Goal: Task Accomplishment & Management: Use online tool/utility

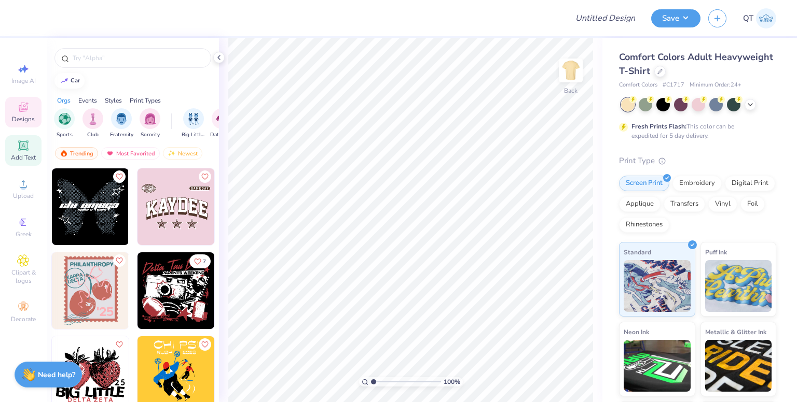
click at [15, 150] on div "Add Text" at bounding box center [23, 150] width 36 height 31
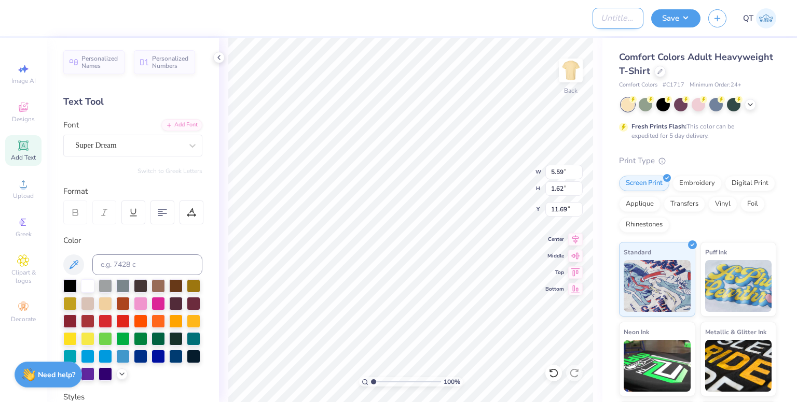
click at [612, 16] on input "Design Title" at bounding box center [617, 18] width 51 height 21
type input "test"
click at [679, 21] on button "Save" at bounding box center [675, 17] width 49 height 18
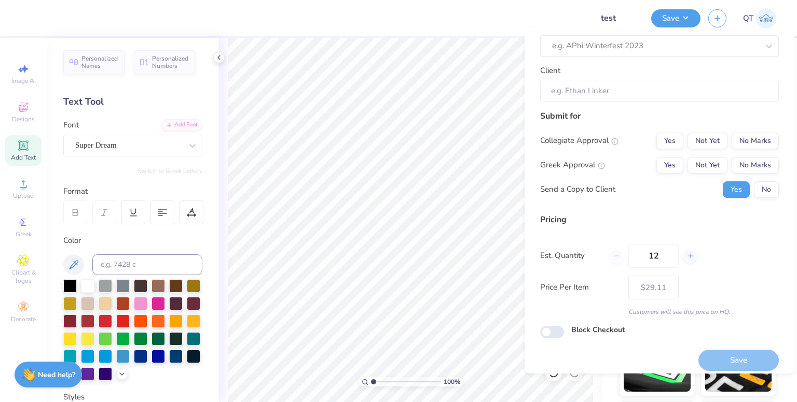
scroll to position [74, 0]
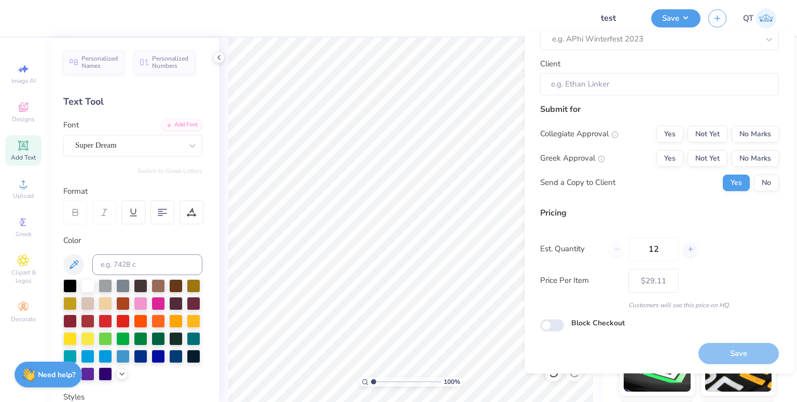
drag, startPoint x: 374, startPoint y: 9, endPoint x: 346, endPoint y: 3, distance: 28.7
click at [374, 9] on div at bounding box center [307, 18] width 556 height 36
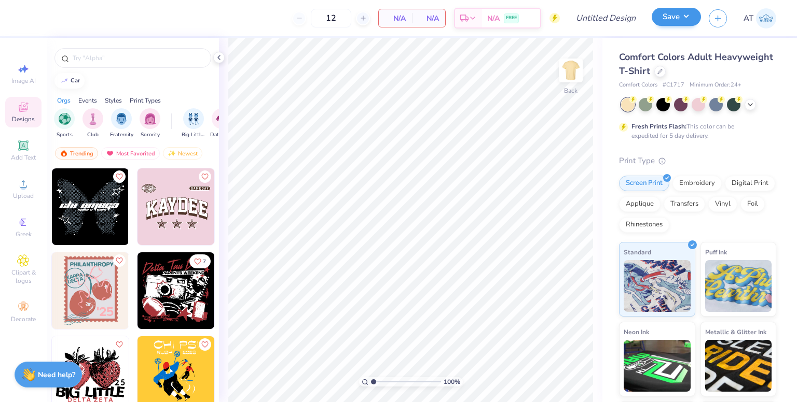
click at [671, 25] on div "Save" at bounding box center [675, 18] width 49 height 18
click at [678, 22] on button "Save" at bounding box center [675, 17] width 49 height 18
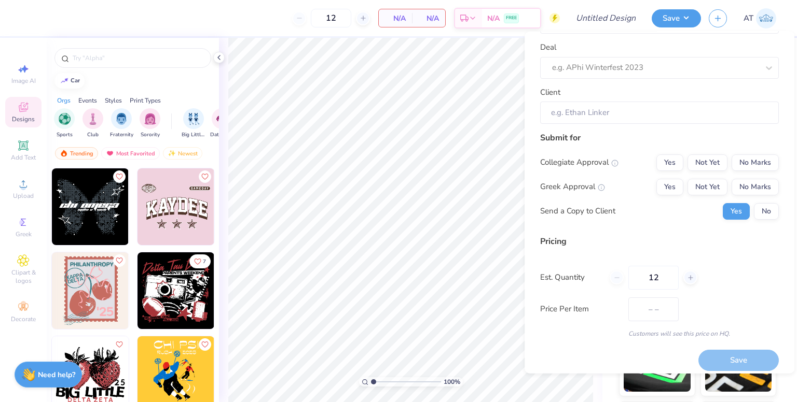
scroll to position [52, 0]
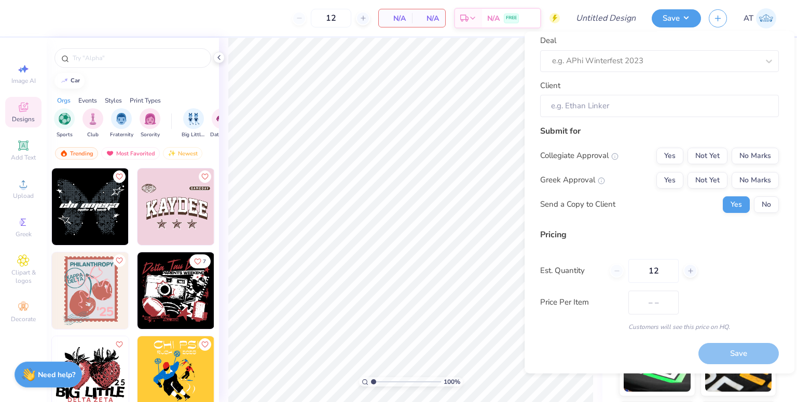
click at [243, 25] on div "12 N/A Per Item N/A Total Est. Delivery N/A FREE" at bounding box center [294, 18] width 531 height 36
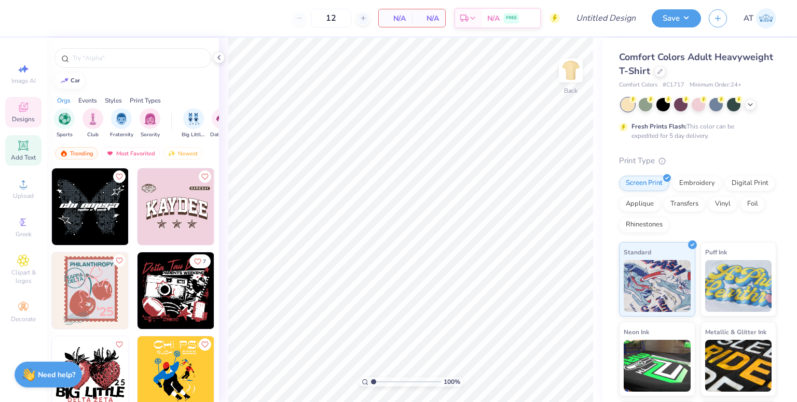
click at [10, 152] on div "Add Text" at bounding box center [23, 150] width 36 height 31
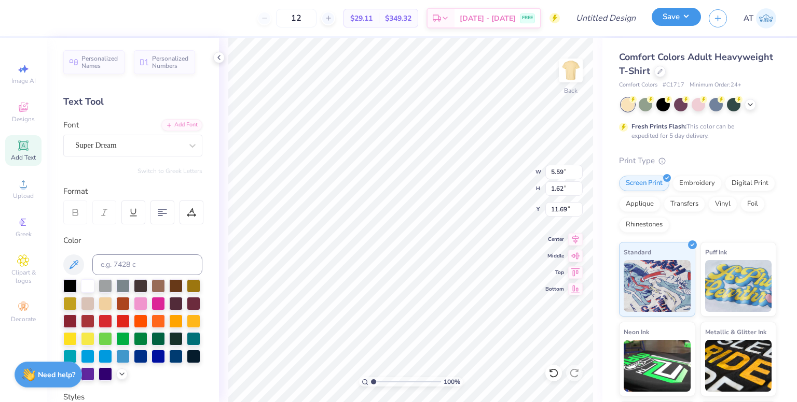
click at [695, 20] on button "Save" at bounding box center [675, 17] width 49 height 18
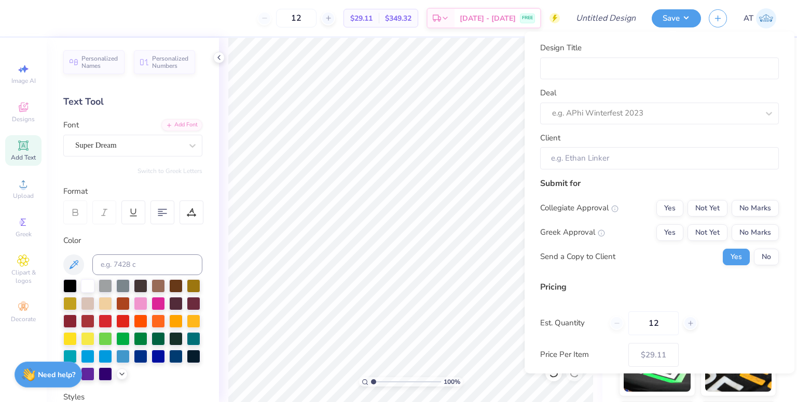
scroll to position [0, 0]
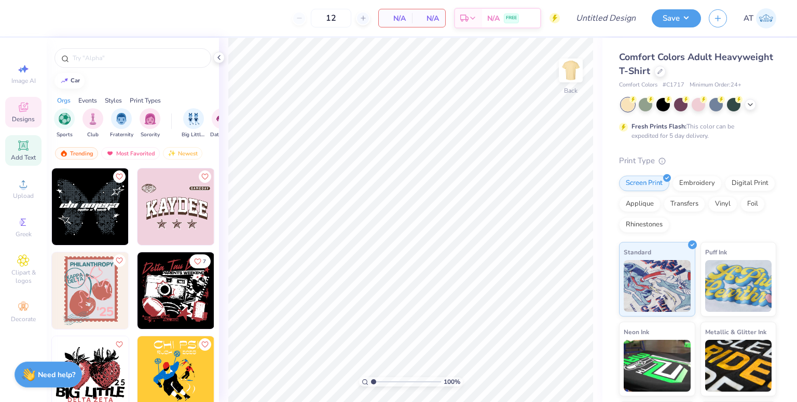
click at [20, 150] on icon at bounding box center [23, 146] width 12 height 12
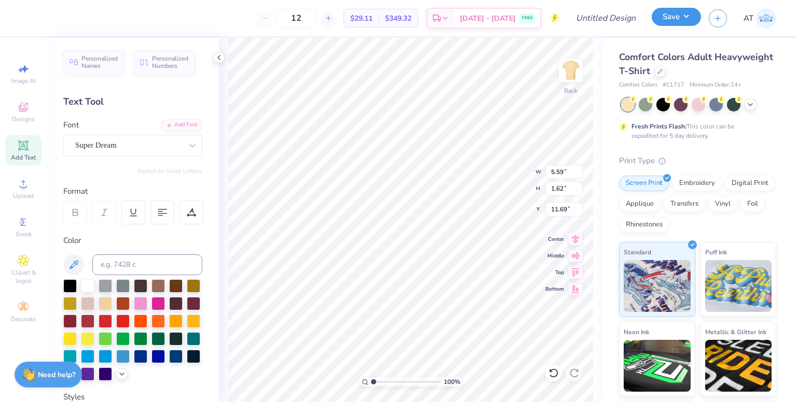
click at [654, 20] on button "Save" at bounding box center [675, 17] width 49 height 18
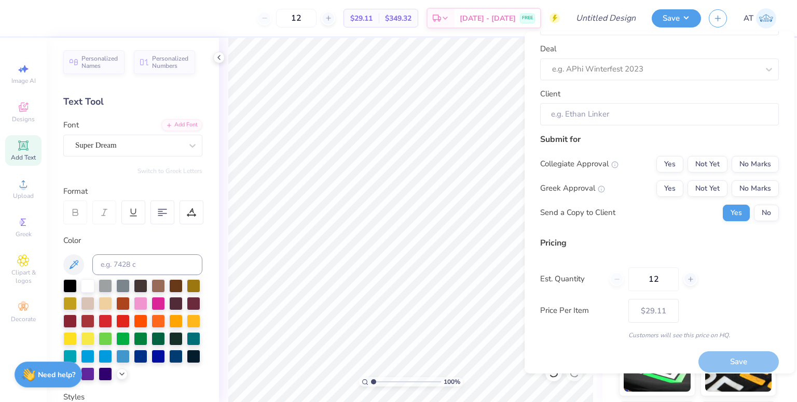
scroll to position [52, 0]
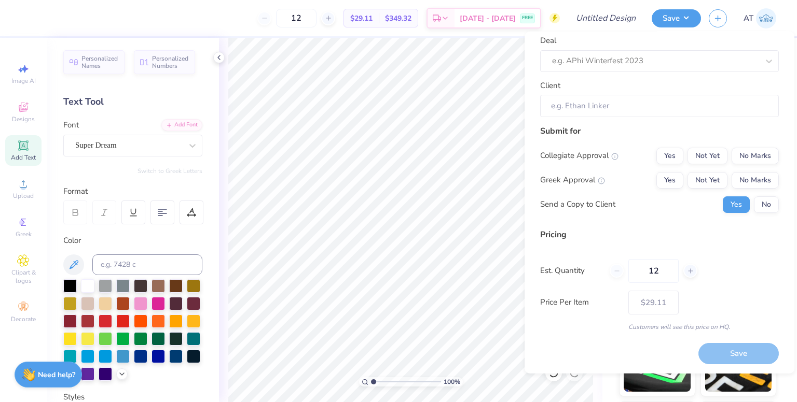
click at [208, 23] on div "12 $29.11 Per Item $349.32 Total Est. Delivery Aug 23 - 26 FREE" at bounding box center [294, 18] width 531 height 36
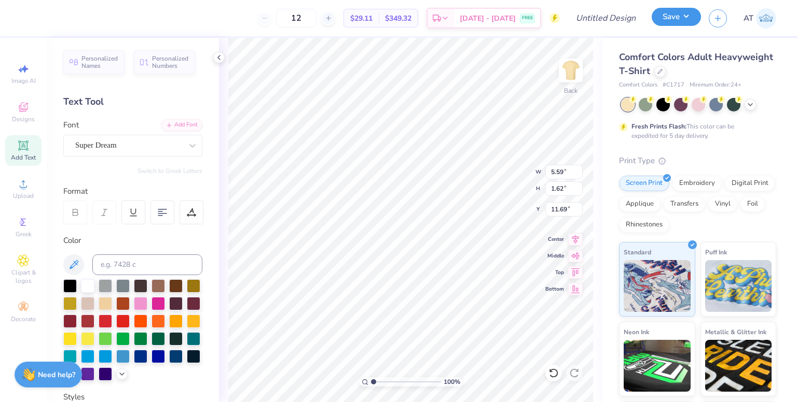
click at [664, 17] on button "Save" at bounding box center [675, 17] width 49 height 18
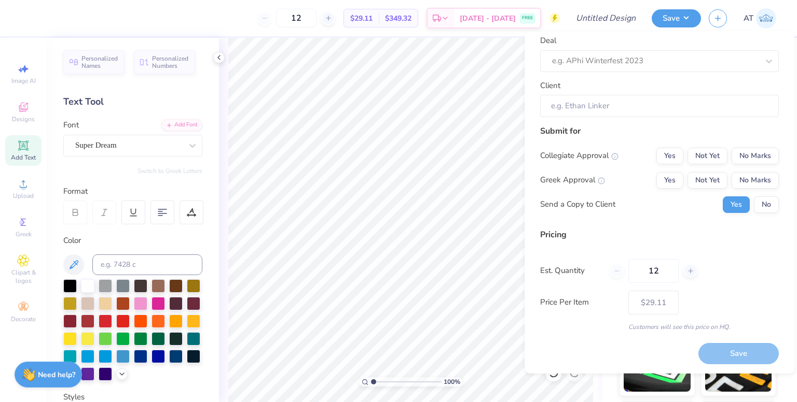
click at [710, 279] on div "Est. Quantity 12" at bounding box center [659, 271] width 239 height 24
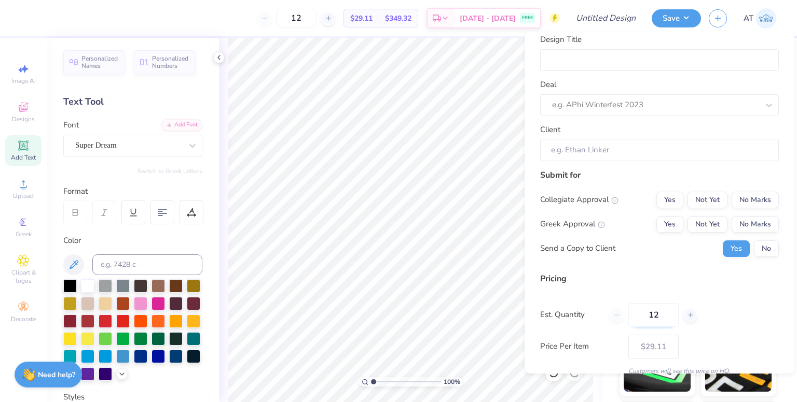
scroll to position [0, 0]
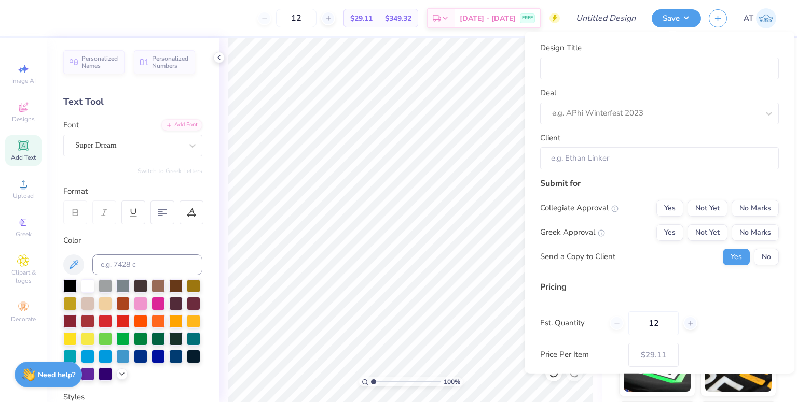
click at [651, 54] on div "Design Title" at bounding box center [659, 60] width 239 height 37
click at [651, 61] on input "Design Title" at bounding box center [659, 68] width 239 height 22
type input "t"
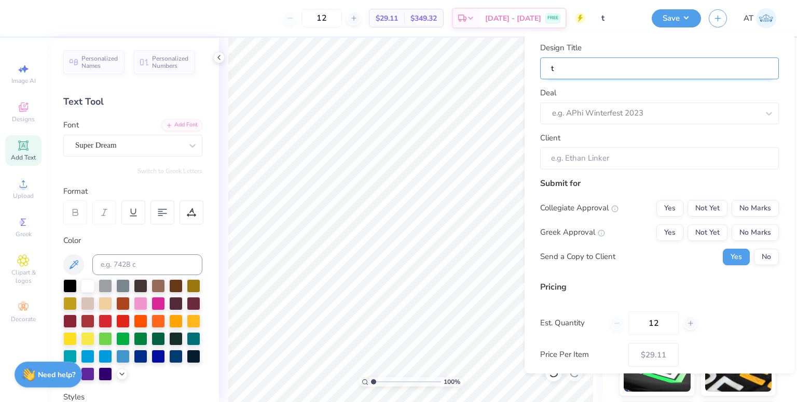
type input "te"
type input "tes"
type input "test"
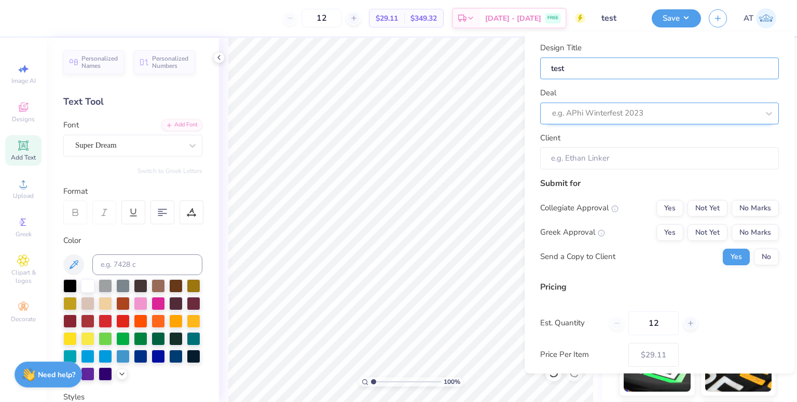
type input "test"
click at [563, 107] on div at bounding box center [655, 113] width 206 height 14
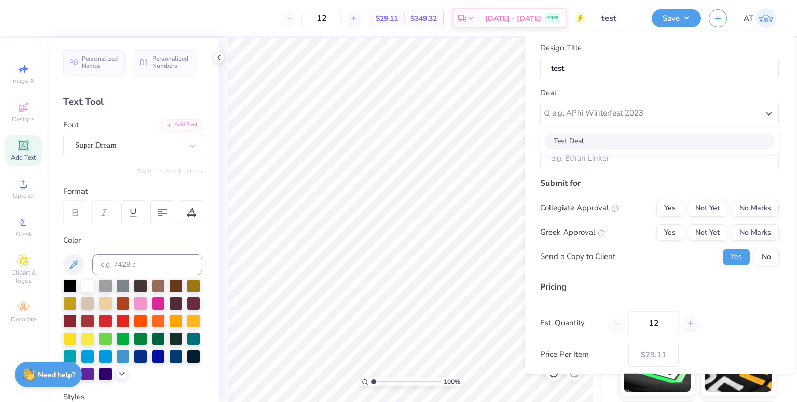
click at [593, 148] on div "Test Deal" at bounding box center [659, 140] width 230 height 17
type input "Abraham Patrick"
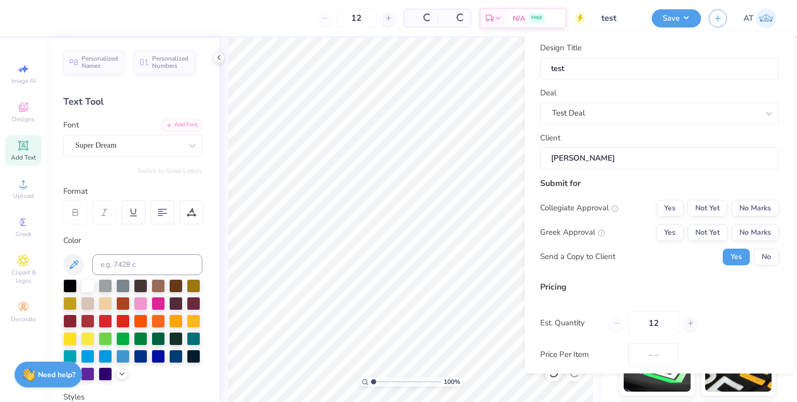
click at [630, 163] on input "Abraham Patrick" at bounding box center [659, 158] width 239 height 22
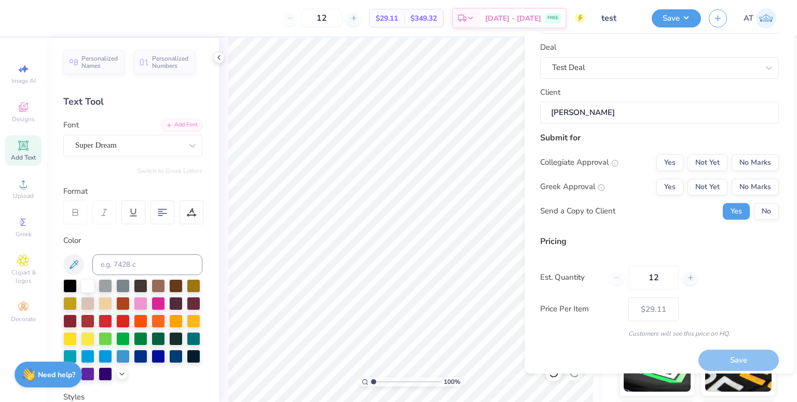
scroll to position [52, 0]
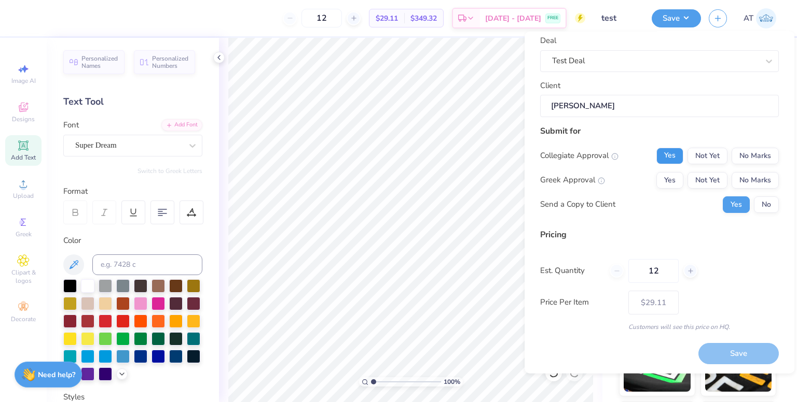
click at [659, 154] on button "Yes" at bounding box center [669, 155] width 27 height 17
click at [658, 169] on div "Collegiate Approval Yes Not Yet No Marks Greek Approval Yes Not Yet No Marks Se…" at bounding box center [659, 179] width 239 height 65
click at [658, 172] on button "Yes" at bounding box center [669, 180] width 27 height 17
click at [743, 346] on button "Save" at bounding box center [738, 353] width 80 height 21
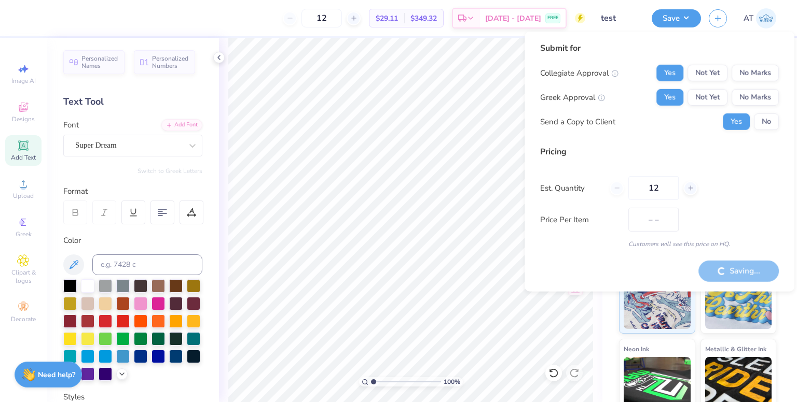
type input "$29.11"
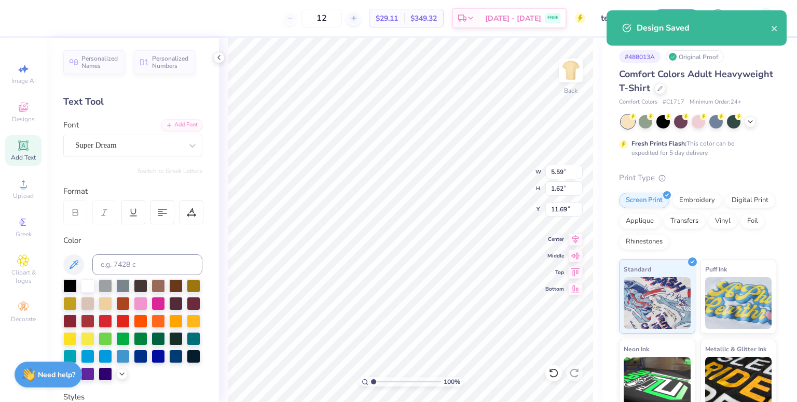
click at [577, 36] on div "12 $29.11 Per Item $349.32 Total Est. Delivery Aug 23 - 26 FREE" at bounding box center [307, 18] width 557 height 36
click at [775, 29] on icon "close" at bounding box center [774, 28] width 7 height 8
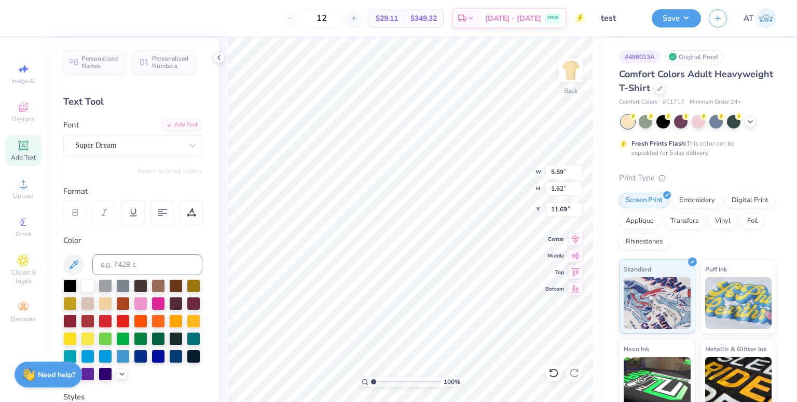
click at [687, 12] on div "Design Saved" at bounding box center [696, 10] width 184 height 4
click at [687, 20] on button "Save" at bounding box center [675, 18] width 49 height 18
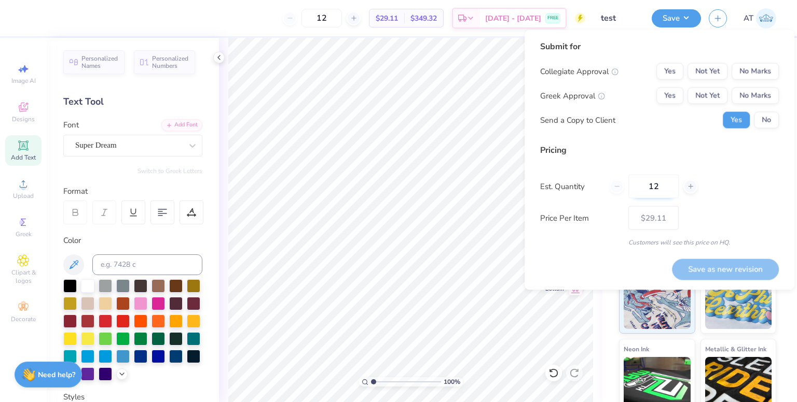
click at [671, 192] on input "12" at bounding box center [653, 187] width 50 height 24
type input "15"
type input "$26.99"
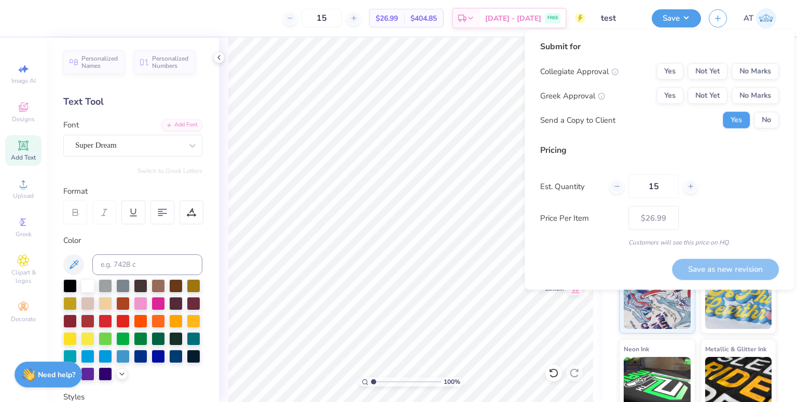
type input "15"
click at [734, 182] on div "Est. Quantity 15" at bounding box center [659, 187] width 239 height 24
click at [683, 74] on button "Yes" at bounding box center [669, 71] width 27 height 17
click at [682, 90] on button "Yes" at bounding box center [669, 96] width 27 height 17
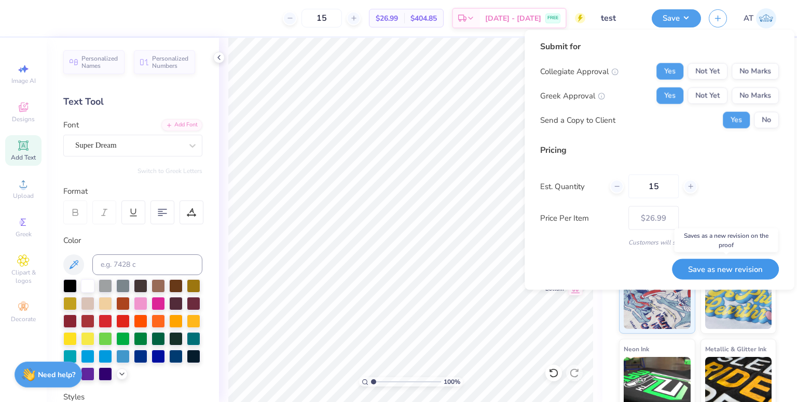
click at [737, 269] on button "Save as new revision" at bounding box center [725, 269] width 107 height 21
type input "$26.99"
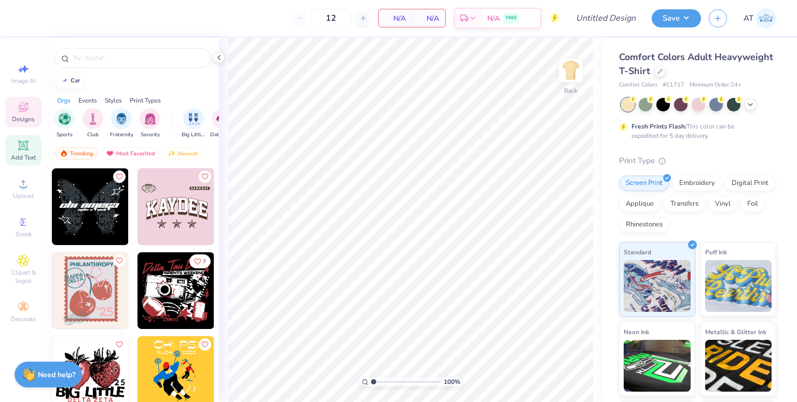
click at [27, 143] on icon at bounding box center [23, 146] width 10 height 10
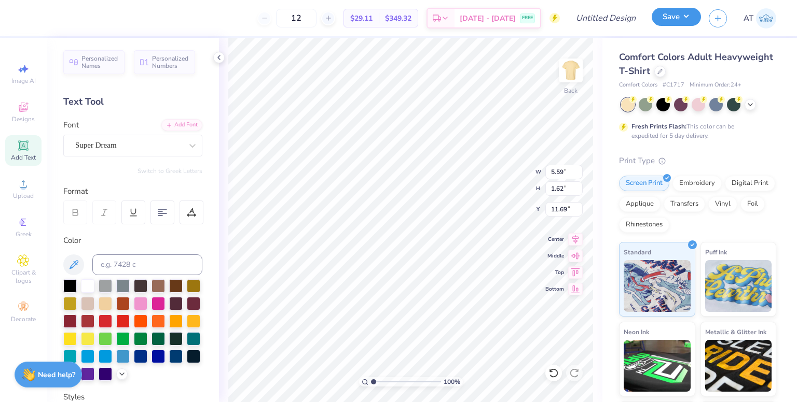
click at [671, 23] on button "Save" at bounding box center [675, 17] width 49 height 18
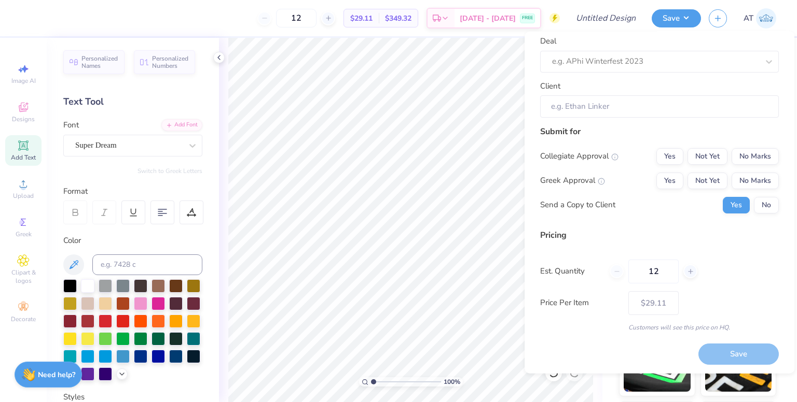
scroll to position [52, 0]
